Goal: Transaction & Acquisition: Book appointment/travel/reservation

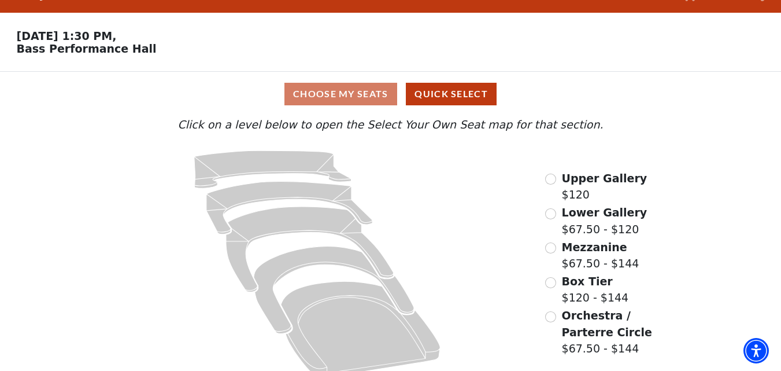
scroll to position [43, 0]
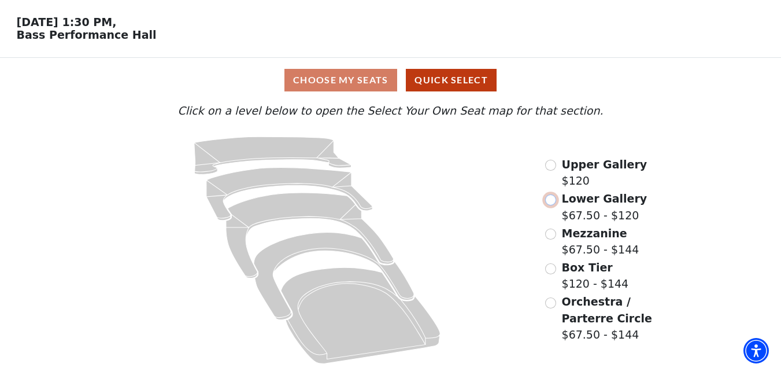
click at [553, 199] on input "Lower Gallery$67.50 - $120\a" at bounding box center [550, 199] width 11 height 11
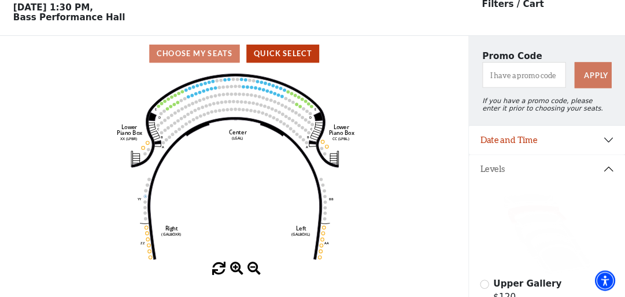
scroll to position [0, 0]
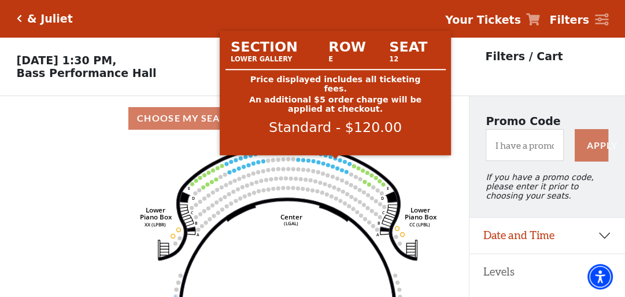
click at [335, 160] on circle at bounding box center [335, 158] width 4 height 4
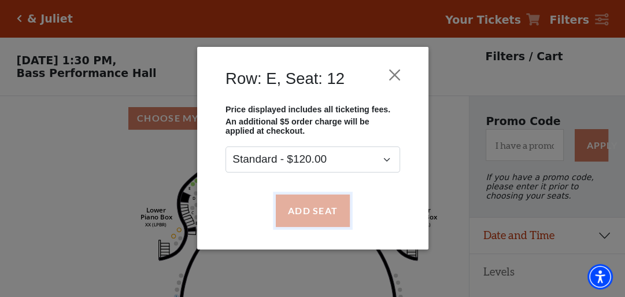
click at [306, 209] on button "Add Seat" at bounding box center [312, 210] width 74 height 32
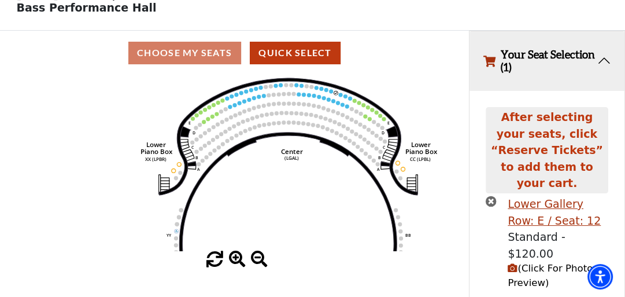
scroll to position [73, 0]
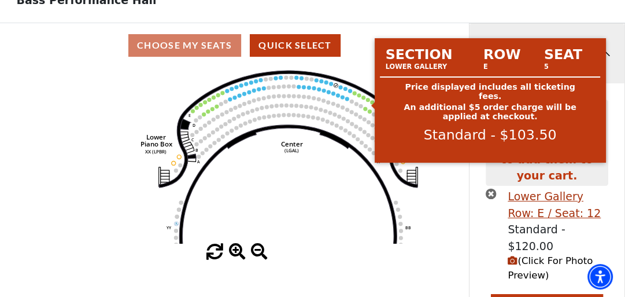
click at [369, 102] on circle at bounding box center [368, 100] width 4 height 4
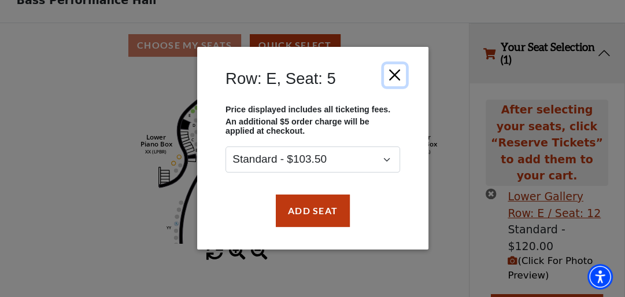
click at [395, 76] on button "Close" at bounding box center [394, 75] width 22 height 22
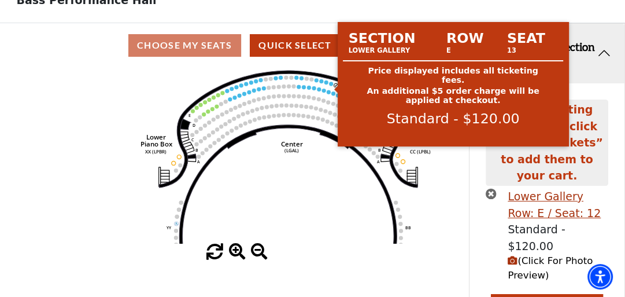
click at [329, 86] on circle at bounding box center [331, 84] width 4 height 4
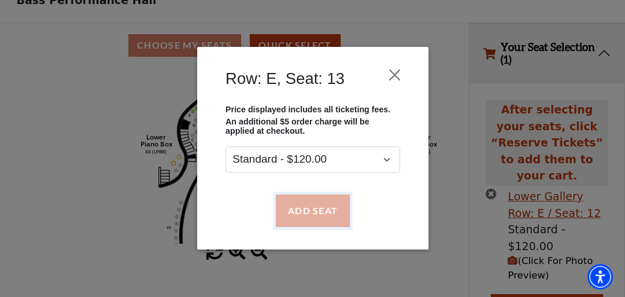
click at [310, 213] on button "Add Seat" at bounding box center [312, 210] width 74 height 32
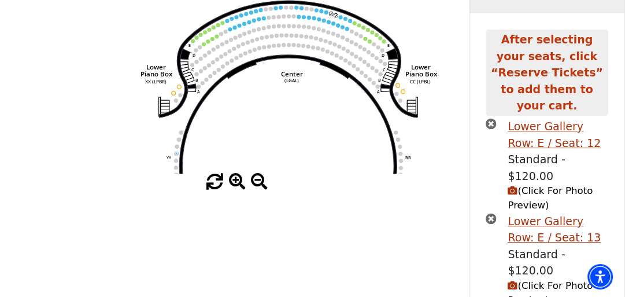
scroll to position [151, 0]
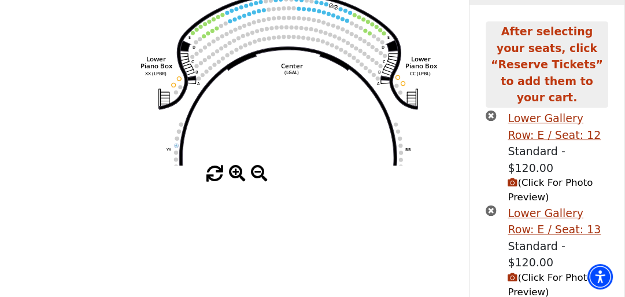
click at [326, 6] on use "Seat Selected" at bounding box center [326, 4] width 5 height 5
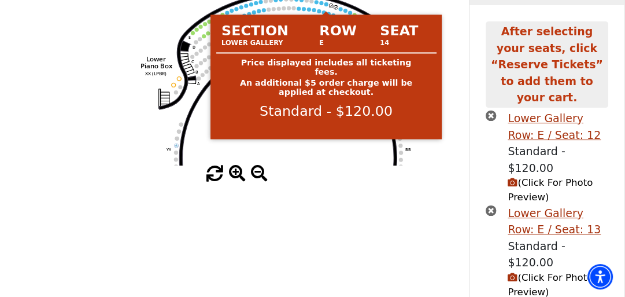
click at [327, 6] on circle at bounding box center [326, 4] width 4 height 4
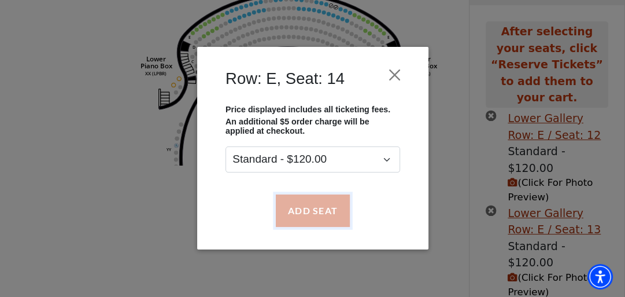
click at [327, 210] on button "Add Seat" at bounding box center [312, 210] width 74 height 32
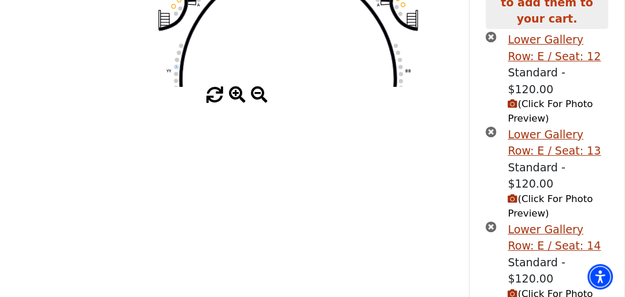
drag, startPoint x: 366, startPoint y: 197, endPoint x: 420, endPoint y: 197, distance: 54.4
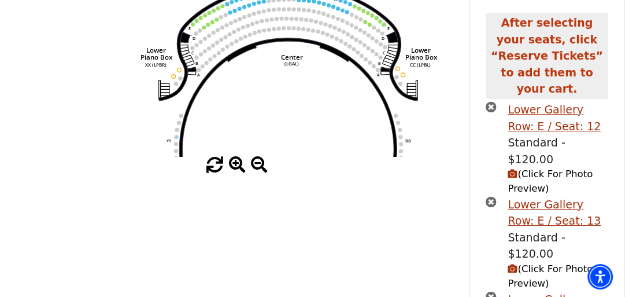
scroll to position [91, 0]
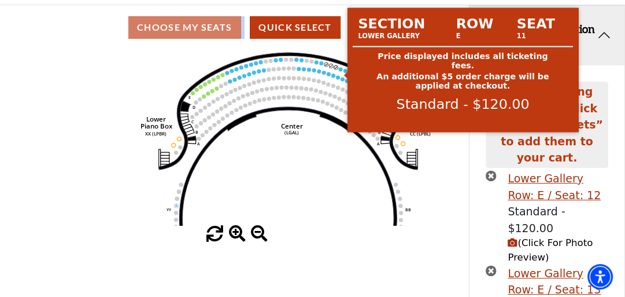
click at [342, 71] on circle at bounding box center [341, 69] width 4 height 4
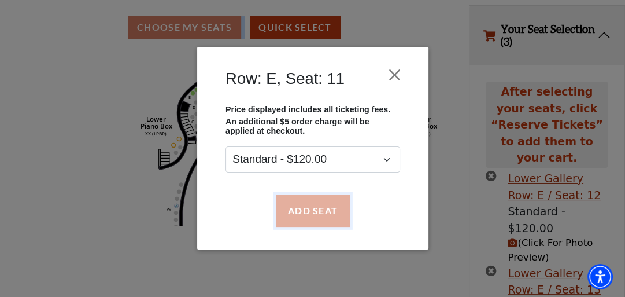
click at [306, 215] on button "Add Seat" at bounding box center [312, 210] width 74 height 32
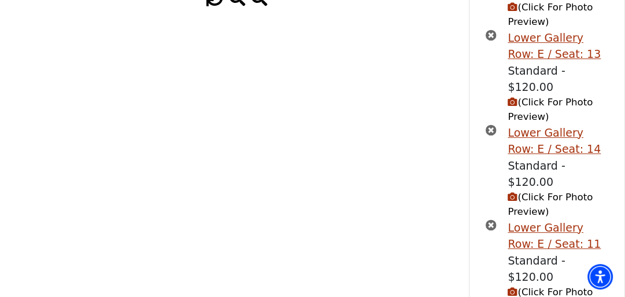
scroll to position [335, 0]
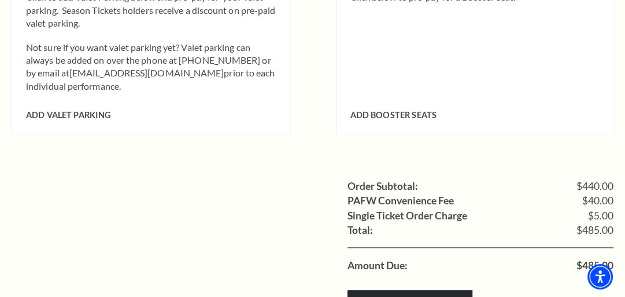
scroll to position [1249, 0]
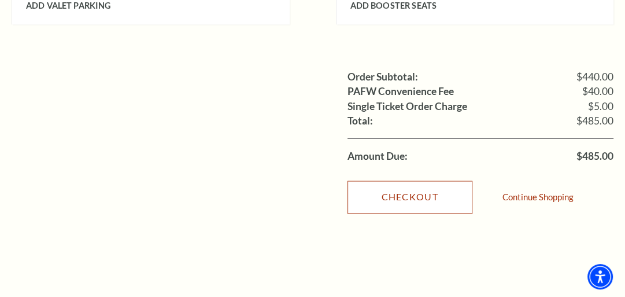
click at [419, 182] on link "Checkout" at bounding box center [410, 196] width 125 height 32
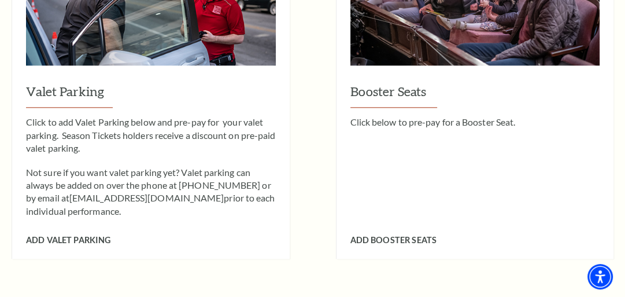
scroll to position [833, 0]
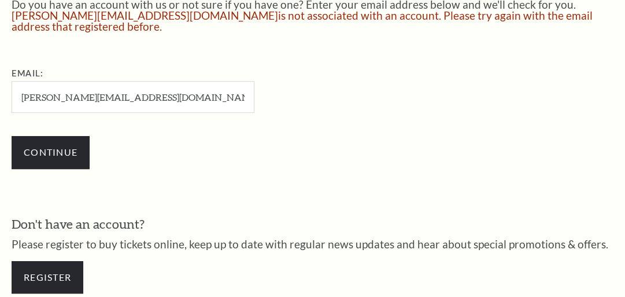
scroll to position [346, 0]
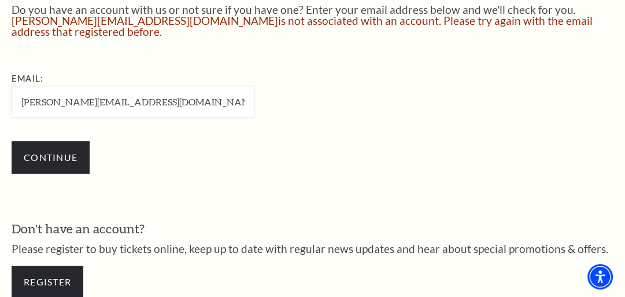
type input "[PERSON_NAME][EMAIL_ADDRESS][DOMAIN_NAME]"
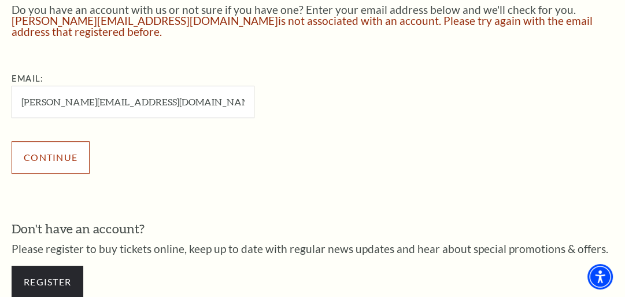
click at [42, 157] on input "Continue" at bounding box center [51, 157] width 78 height 32
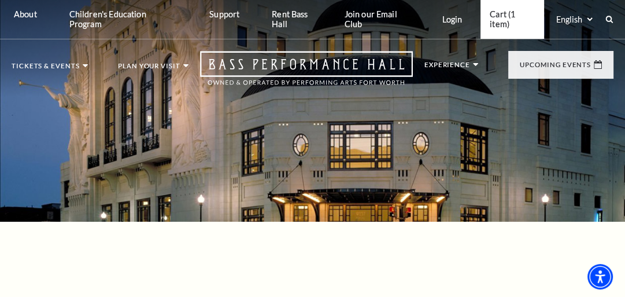
click at [494, 9] on link "Cart (1 item)" at bounding box center [513, 19] width 64 height 39
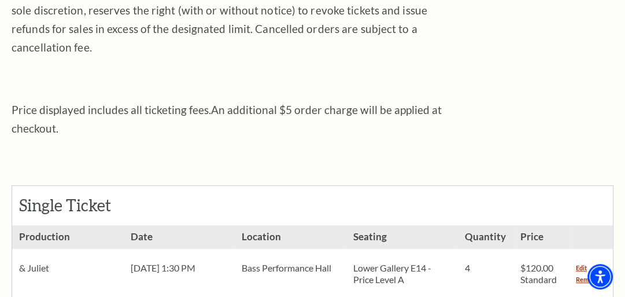
scroll to position [463, 0]
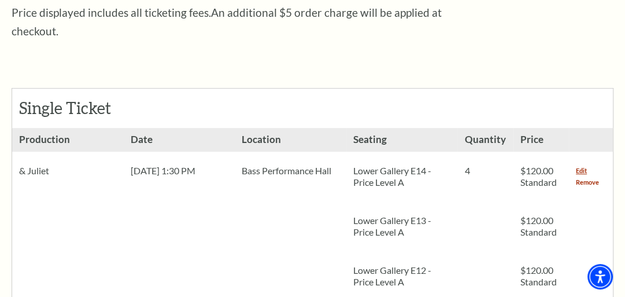
click at [584, 176] on link "Remove" at bounding box center [587, 182] width 23 height 12
